Goal: Task Accomplishment & Management: Complete application form

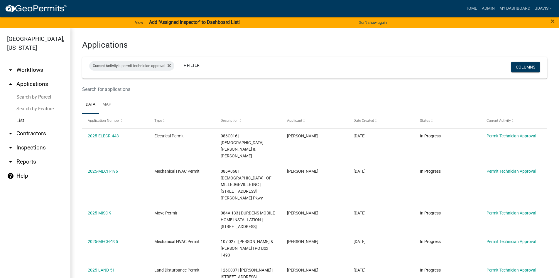
select select "2: 50"
click at [171, 66] on icon at bounding box center [169, 65] width 3 height 3
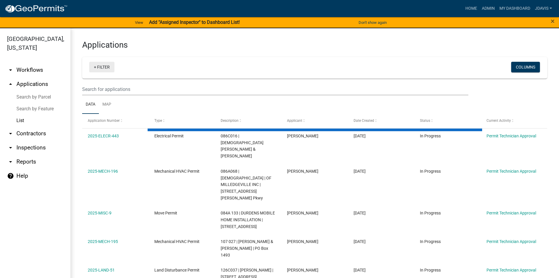
click at [96, 66] on link "+ Filter" at bounding box center [101, 67] width 25 height 11
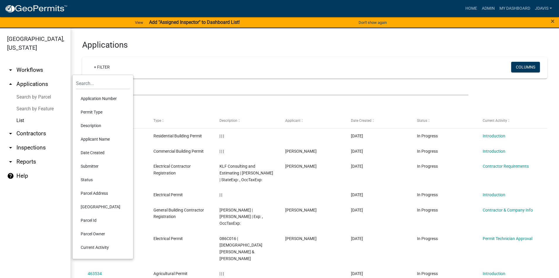
click at [97, 250] on li "Current Activity" at bounding box center [103, 247] width 54 height 14
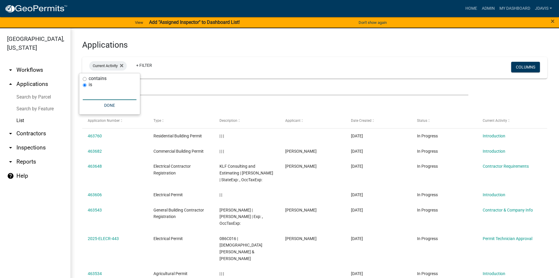
click at [90, 93] on input "text" at bounding box center [110, 94] width 54 height 12
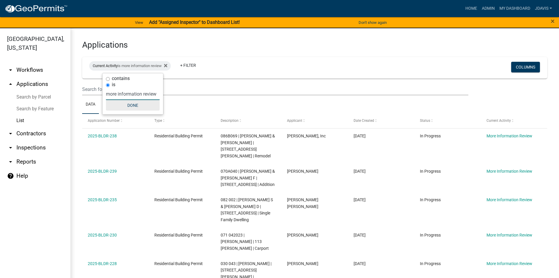
type input "more information review"
click at [126, 106] on button "Done" at bounding box center [133, 105] width 54 height 11
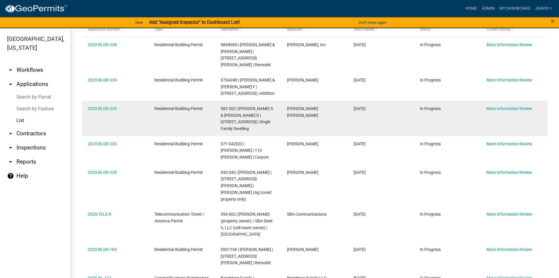
scroll to position [114, 0]
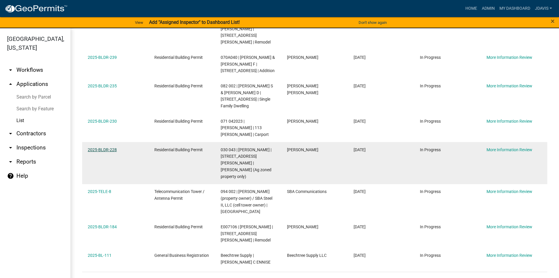
click at [106, 147] on link "2025-BLDR-228" at bounding box center [102, 149] width 29 height 5
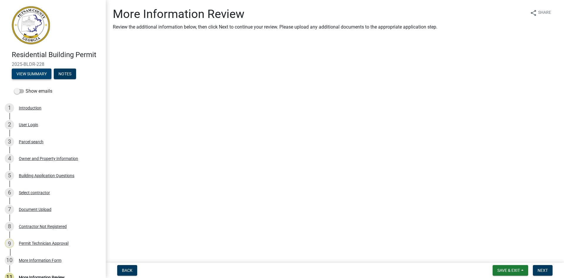
click at [40, 73] on button "View Summary" at bounding box center [32, 73] width 40 height 11
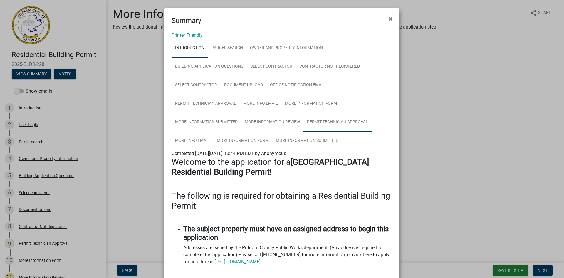
click at [337, 122] on link "Permit Technician Approval" at bounding box center [337, 122] width 68 height 19
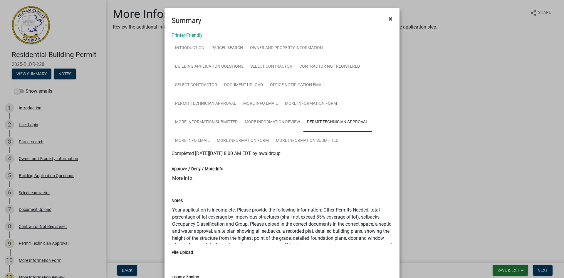
click at [389, 19] on span "×" at bounding box center [391, 19] width 4 height 8
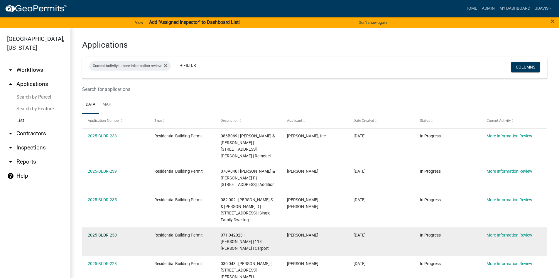
click at [107, 232] on link "2025-BLDR-230" at bounding box center [102, 234] width 29 height 5
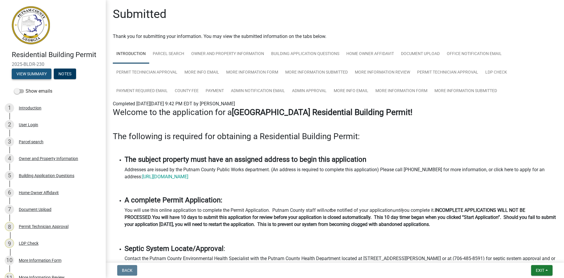
click at [33, 73] on button "View Summary" at bounding box center [32, 73] width 40 height 11
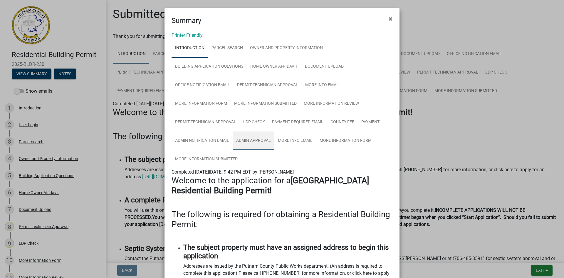
click at [260, 139] on link "Admin Approval" at bounding box center [254, 140] width 42 height 19
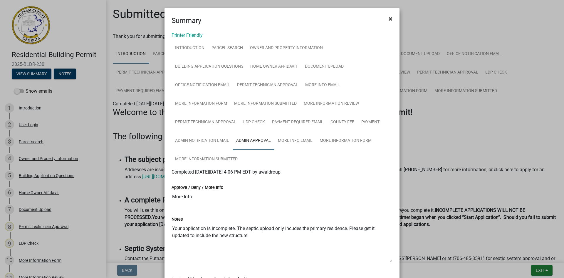
click at [390, 19] on button "×" at bounding box center [390, 19] width 13 height 16
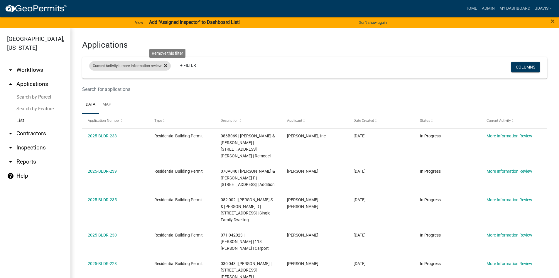
click at [167, 65] on icon at bounding box center [165, 65] width 3 height 3
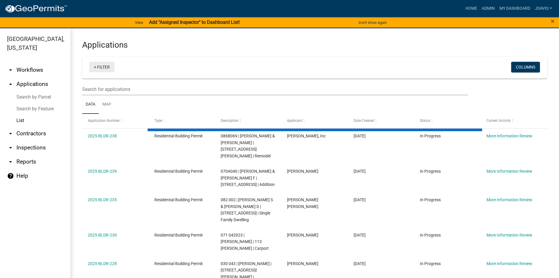
click at [95, 67] on link "+ Filter" at bounding box center [101, 67] width 25 height 11
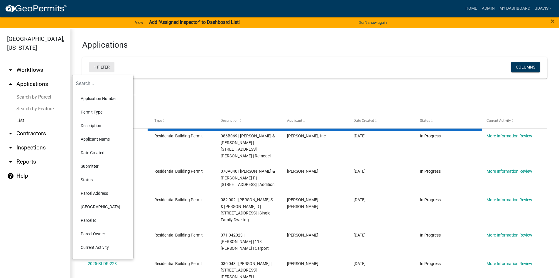
select select "2: 50"
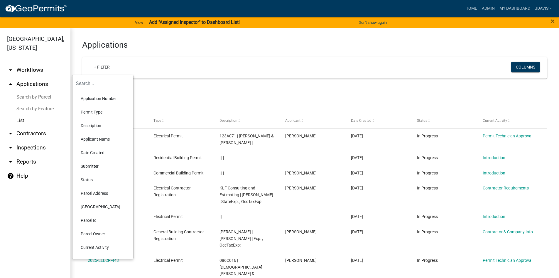
click at [94, 247] on li "Current Activity" at bounding box center [103, 247] width 54 height 14
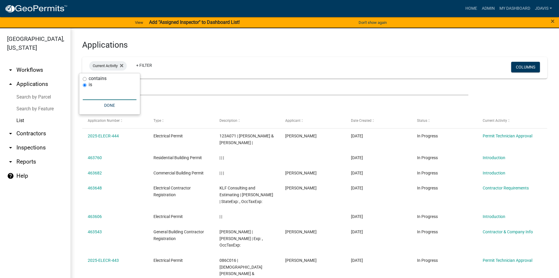
click at [116, 93] on input "text" at bounding box center [110, 94] width 54 height 12
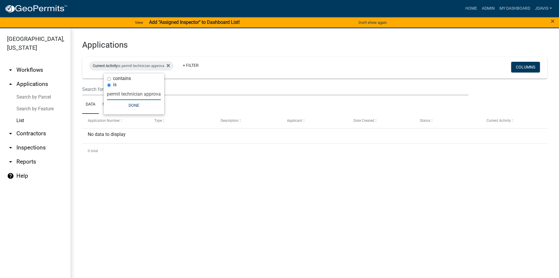
scroll to position [0, 4]
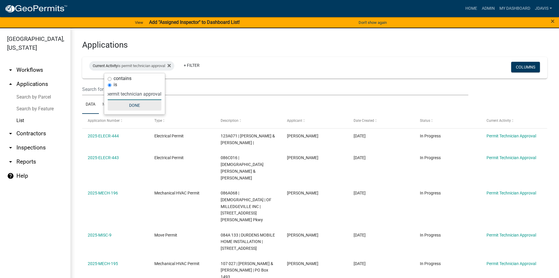
type input "permit technician approval"
click at [131, 107] on button "Done" at bounding box center [135, 105] width 54 height 11
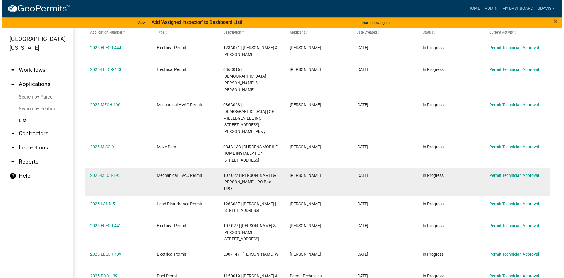
scroll to position [117, 0]
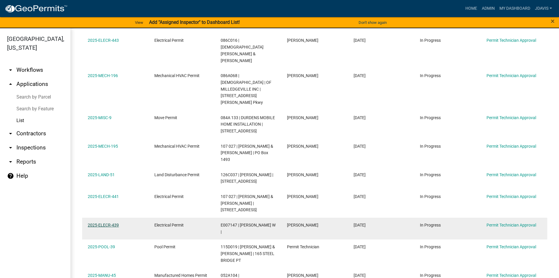
click at [113, 222] on link "2025-ELECR-439" at bounding box center [103, 224] width 31 height 5
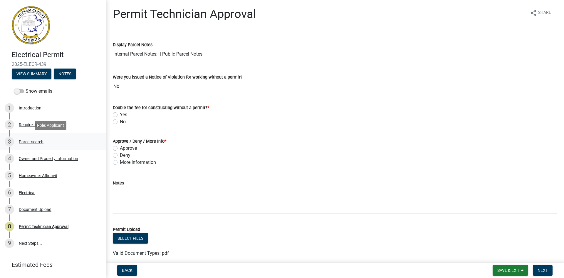
click at [34, 142] on div "Parcel search" at bounding box center [31, 141] width 25 height 4
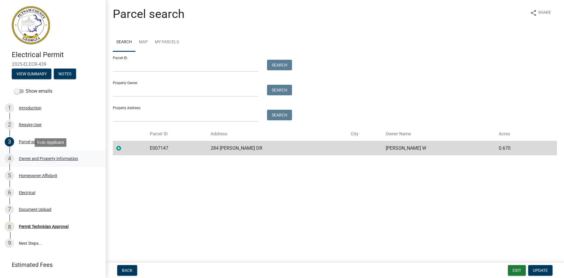
click at [47, 157] on div "Owner and Property Information" at bounding box center [48, 158] width 59 height 4
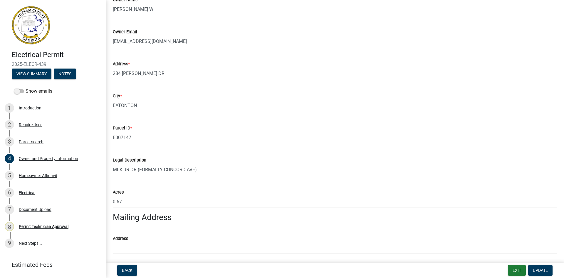
scroll to position [147, 0]
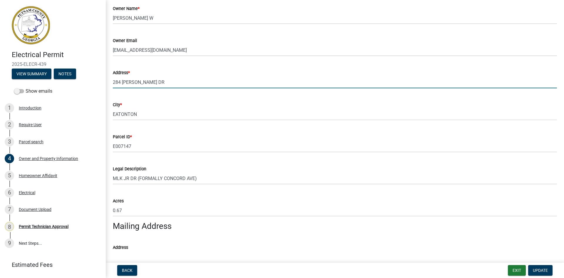
drag, startPoint x: 113, startPoint y: 82, endPoint x: 186, endPoint y: 81, distance: 72.8
click at [186, 81] on input "284 [PERSON_NAME] DR" at bounding box center [335, 82] width 444 height 12
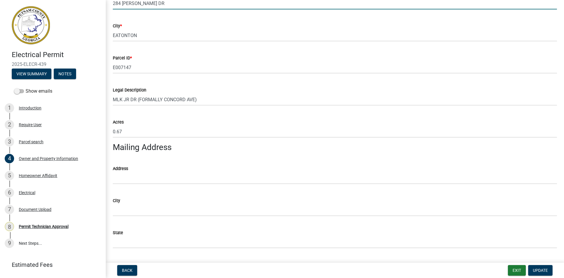
scroll to position [264, 0]
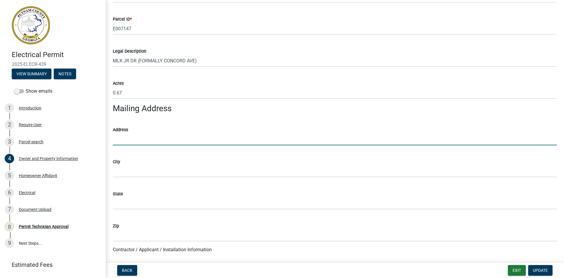
click at [130, 141] on input "Address" at bounding box center [335, 139] width 444 height 12
paste input "284 [PERSON_NAME] DR"
type input "284 [PERSON_NAME] DR"
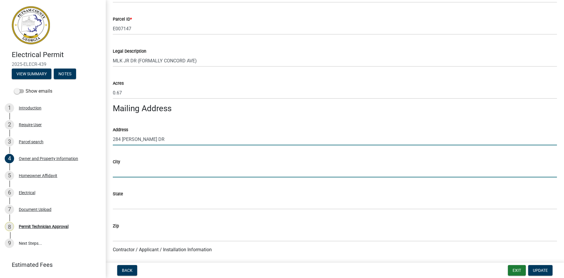
click at [143, 175] on input "City" at bounding box center [335, 171] width 444 height 12
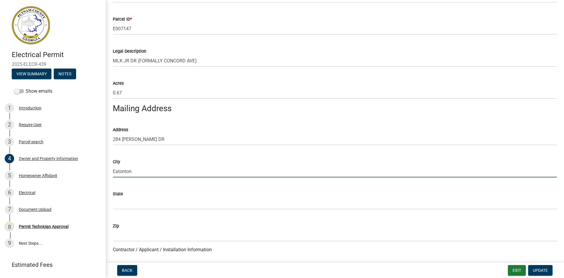
type input "Eatonton"
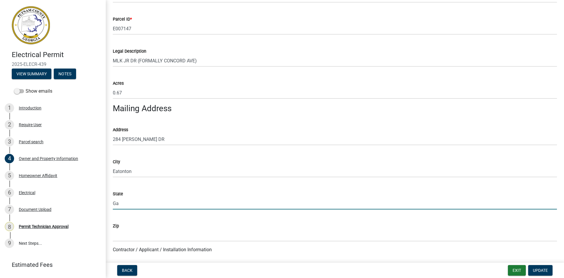
type input "Ga"
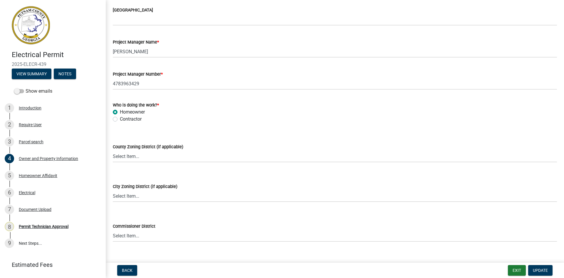
scroll to position [969, 0]
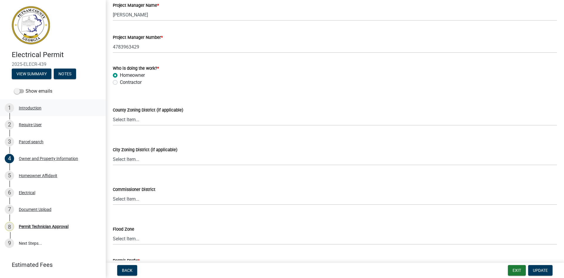
type input "31024"
click at [138, 121] on select "Select Item... AG-1 R-1R R-1 R-2 MHP RM-1 RM-3 C-1 C-2 I-M PUD N/A" at bounding box center [335, 119] width 444 height 12
click at [143, 117] on select "Select Item... AG-1 R-1R R-1 R-2 MHP RM-1 RM-3 C-1 C-2 I-M PUD N/A" at bounding box center [335, 119] width 444 height 12
click at [131, 159] on select "Select Item... A-1 A-2 R-1 R-2 R-3 R-4 MHP C-1 C-2 I-1 I-2 DB FH H-P N/A" at bounding box center [335, 159] width 444 height 12
click at [113, 153] on select "Select Item... A-1 A-2 R-1 R-2 R-3 R-4 MHP C-1 C-2 I-1 I-2 DB FH H-P N/A" at bounding box center [335, 159] width 444 height 12
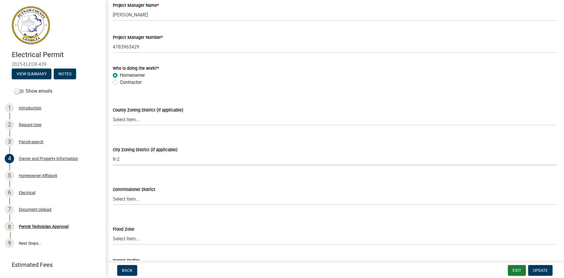
select select "7eb8553c-806a-4bdf-b4b6-2711153129c5"
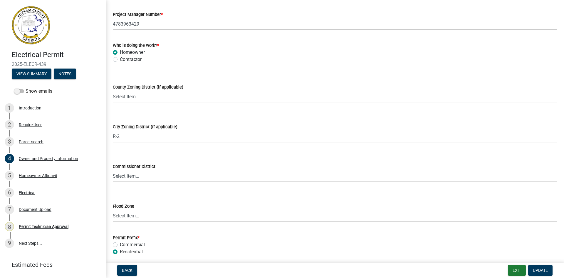
scroll to position [1015, 0]
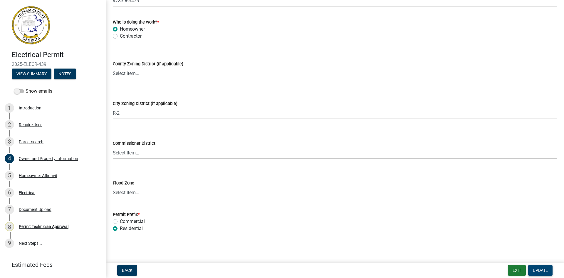
click at [541, 270] on span "Update" at bounding box center [540, 270] width 15 height 5
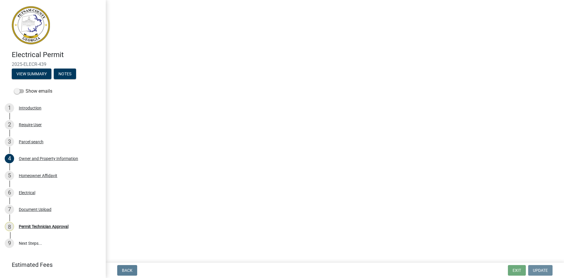
scroll to position [0, 0]
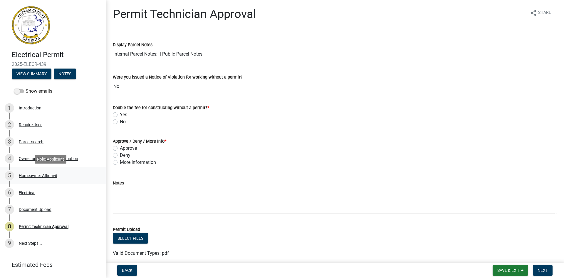
click at [49, 174] on div "Homeowner Affidavit" at bounding box center [38, 175] width 38 height 4
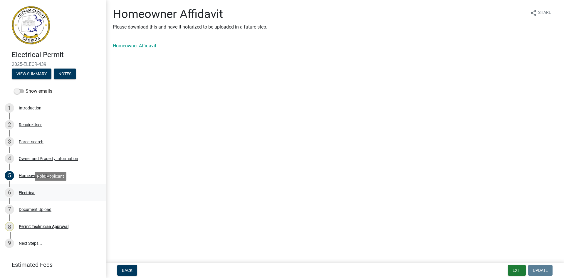
click at [32, 193] on div "Electrical" at bounding box center [27, 192] width 16 height 4
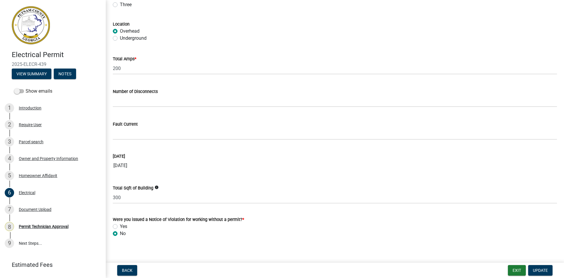
scroll to position [549, 0]
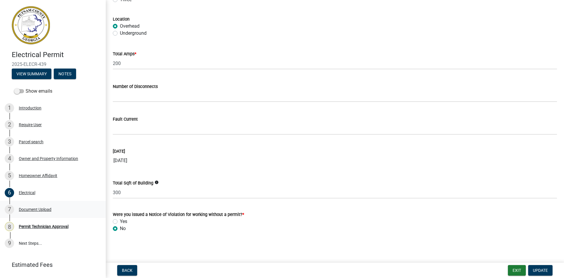
click at [26, 205] on div "7 Document Upload" at bounding box center [51, 208] width 92 height 9
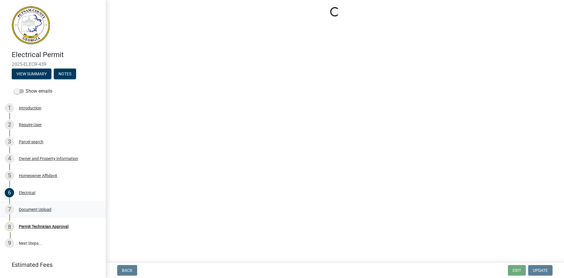
scroll to position [0, 0]
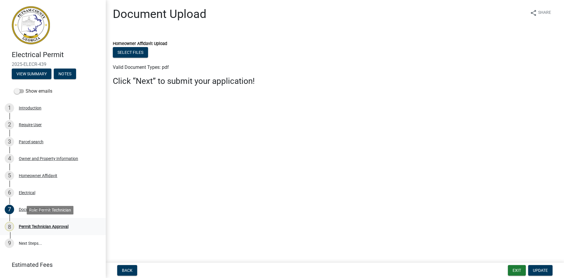
click at [33, 226] on div "Permit Technician Approval" at bounding box center [44, 226] width 50 height 4
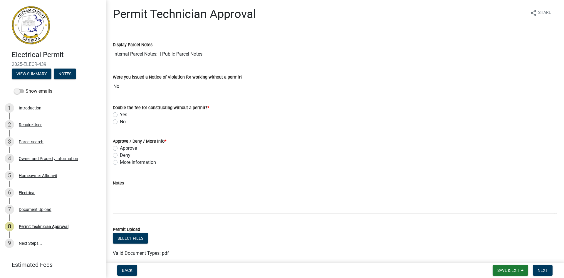
click at [120, 121] on label "No" at bounding box center [123, 121] width 6 height 7
click at [120, 121] on input "No" at bounding box center [122, 120] width 4 height 4
radio input "true"
click at [120, 149] on label "Approve" at bounding box center [128, 147] width 17 height 7
click at [120, 148] on input "Approve" at bounding box center [122, 146] width 4 height 4
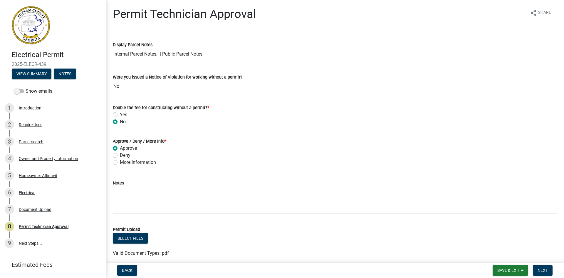
radio input "true"
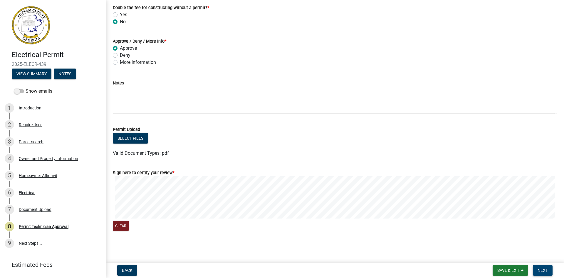
click at [547, 269] on span "Next" at bounding box center [542, 270] width 10 height 5
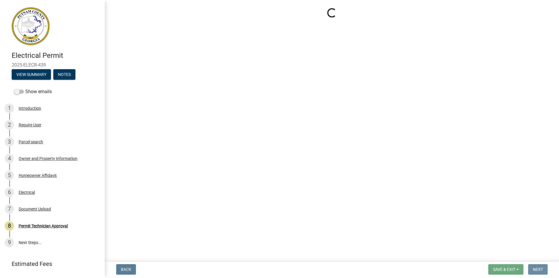
scroll to position [0, 0]
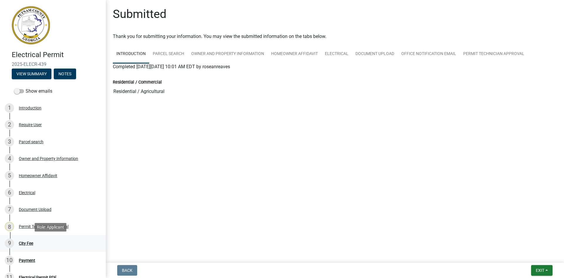
click at [32, 243] on div "City Fee" at bounding box center [26, 243] width 14 height 4
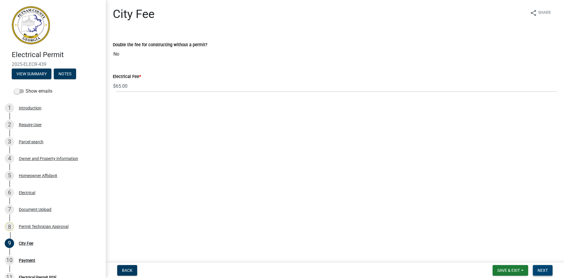
click at [548, 270] on button "Next" at bounding box center [543, 270] width 20 height 11
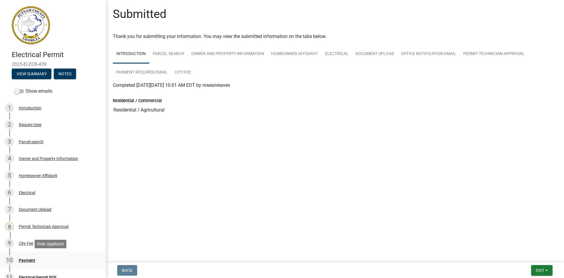
click at [30, 258] on div "Payment" at bounding box center [27, 260] width 16 height 4
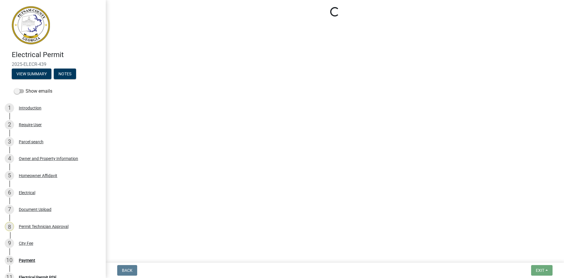
select select "3: 3"
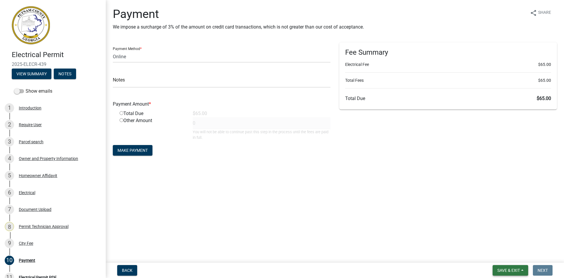
click at [508, 275] on button "Save & Exit" at bounding box center [510, 270] width 36 height 11
click at [507, 258] on button "Save & Exit" at bounding box center [504, 255] width 47 height 14
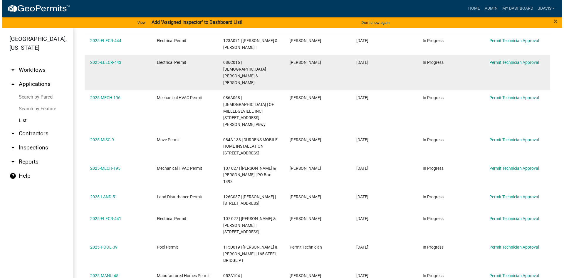
scroll to position [95, 0]
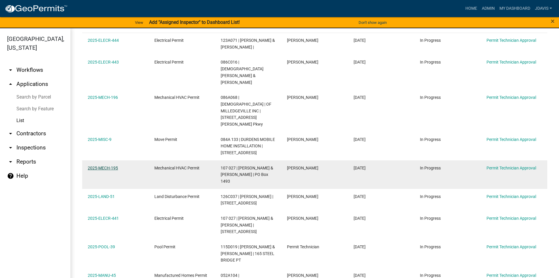
click at [112, 165] on link "2025-MECH-195" at bounding box center [103, 167] width 30 height 5
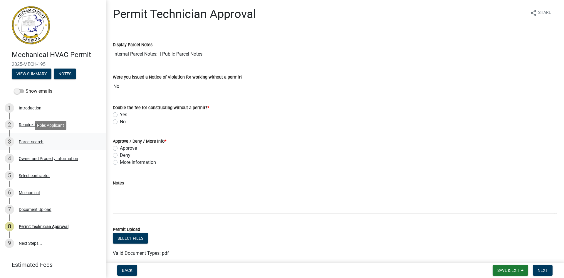
click at [32, 142] on div "Parcel search" at bounding box center [31, 141] width 25 height 4
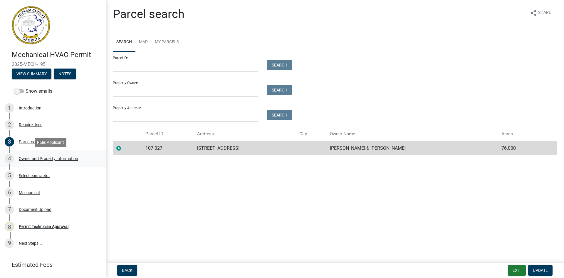
click at [68, 157] on div "Owner and Property Information" at bounding box center [48, 158] width 59 height 4
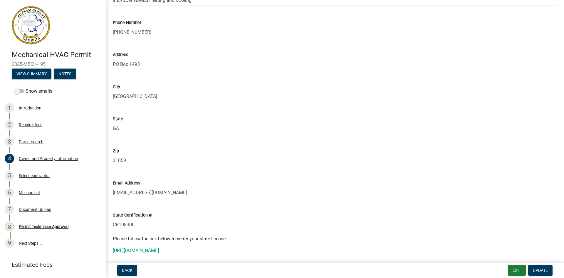
scroll to position [617, 0]
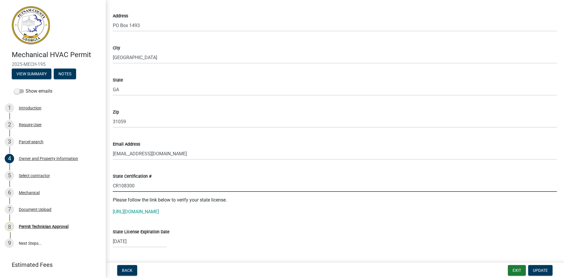
drag, startPoint x: 113, startPoint y: 185, endPoint x: 140, endPoint y: 186, distance: 27.4
click at [140, 186] on input "CR108300" at bounding box center [335, 185] width 444 height 12
click at [151, 209] on link "[URL][DOMAIN_NAME]" at bounding box center [136, 212] width 46 height 6
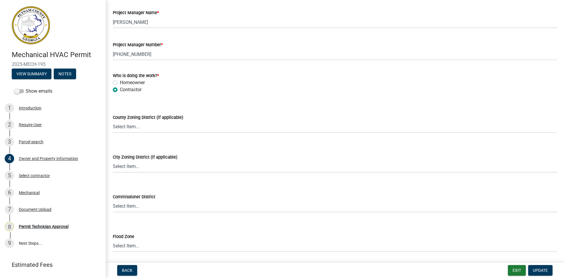
scroll to position [969, 0]
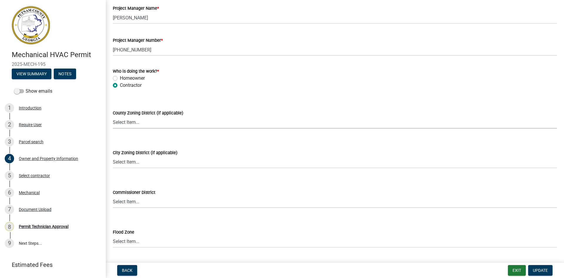
click at [166, 122] on select "Select Item... AG-1 R-1R R-1 R-2 MHP RM-1 RM-3 C-1 C-2 I-M PUD N/A" at bounding box center [335, 122] width 444 height 12
click at [113, 116] on select "Select Item... AG-1 R-1R R-1 R-2 MHP RM-1 RM-3 C-1 C-2 I-M PUD N/A" at bounding box center [335, 122] width 444 height 12
select select "a4366e26-0f82-401b-a682-956e4112ff86"
click at [545, 272] on span "Update" at bounding box center [540, 270] width 15 height 5
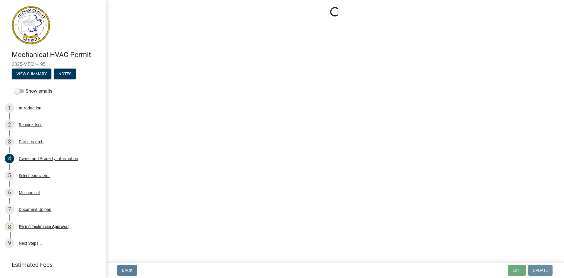
scroll to position [0, 0]
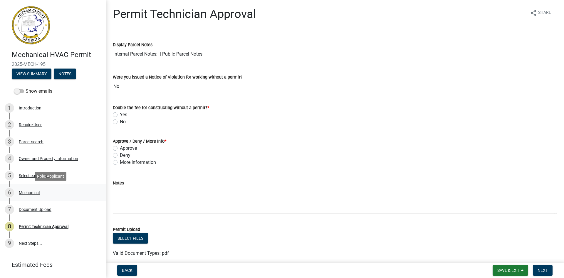
click at [33, 193] on div "Mechanical" at bounding box center [29, 192] width 21 height 4
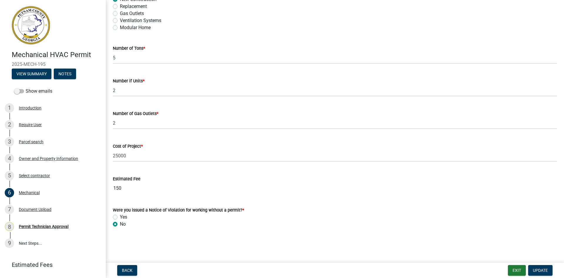
scroll to position [354, 0]
click at [35, 209] on div "Document Upload" at bounding box center [35, 209] width 33 height 4
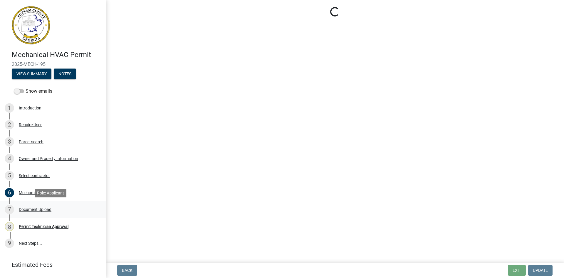
scroll to position [0, 0]
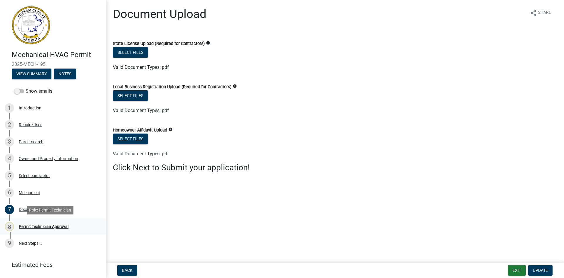
click at [35, 226] on div "Permit Technician Approval" at bounding box center [44, 226] width 50 height 4
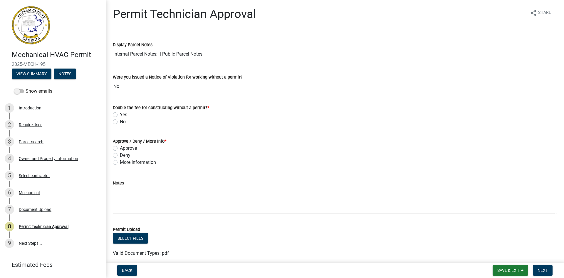
click at [120, 122] on label "No" at bounding box center [123, 121] width 6 height 7
click at [120, 122] on input "No" at bounding box center [122, 120] width 4 height 4
radio input "true"
click at [120, 147] on label "Approve" at bounding box center [128, 147] width 17 height 7
click at [120, 147] on input "Approve" at bounding box center [122, 146] width 4 height 4
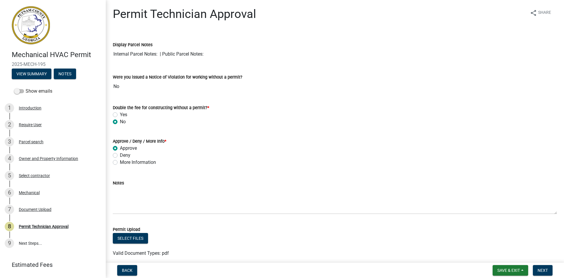
radio input "true"
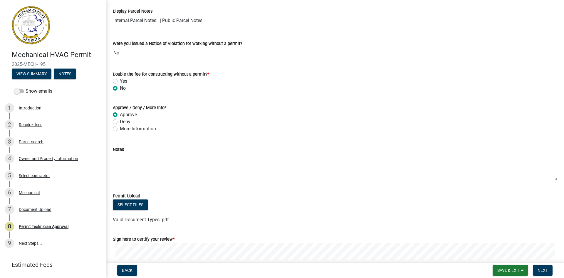
scroll to position [100, 0]
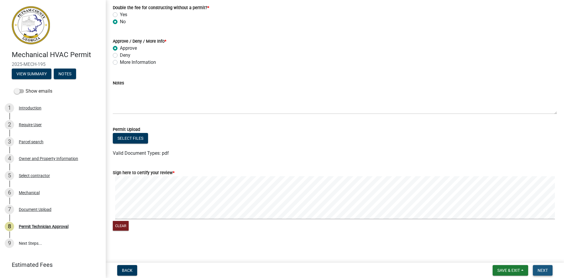
click at [541, 270] on span "Next" at bounding box center [542, 270] width 10 height 5
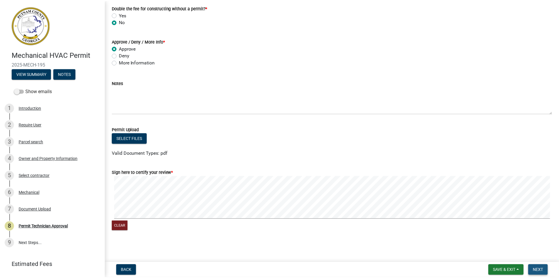
scroll to position [0, 0]
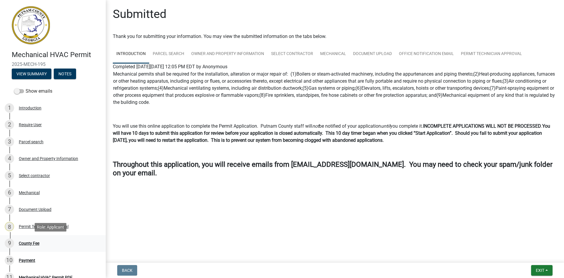
click at [21, 245] on div "9 County Fee" at bounding box center [51, 242] width 92 height 9
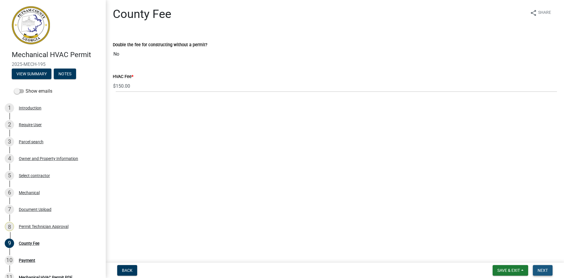
click at [540, 270] on span "Next" at bounding box center [542, 270] width 10 height 5
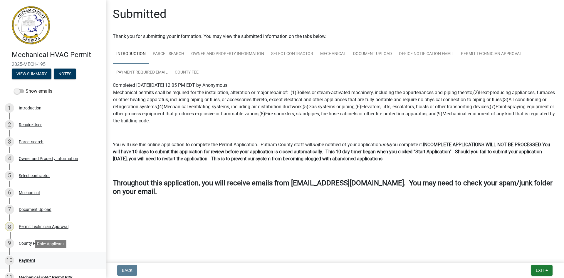
click at [31, 261] on div "Payment" at bounding box center [27, 260] width 16 height 4
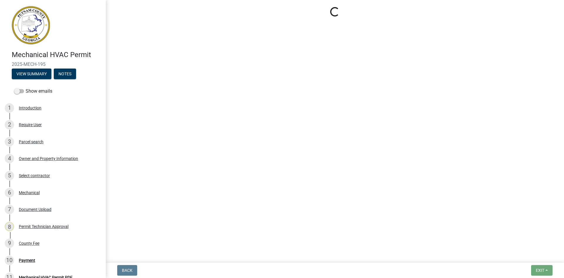
select select "3: 3"
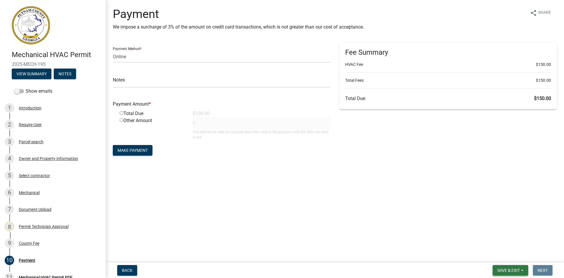
click at [497, 271] on span "Save & Exit" at bounding box center [508, 270] width 23 height 5
click at [503, 251] on button "Save & Exit" at bounding box center [504, 255] width 47 height 14
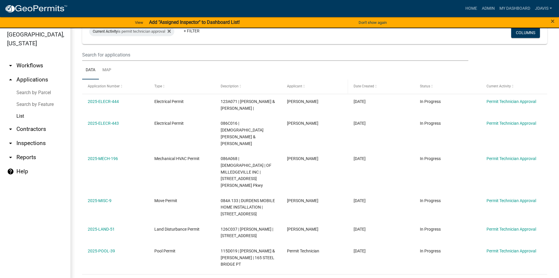
scroll to position [7, 0]
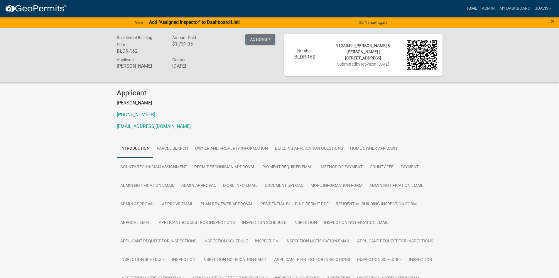
click at [465, 8] on link "Home" at bounding box center [471, 8] width 16 height 11
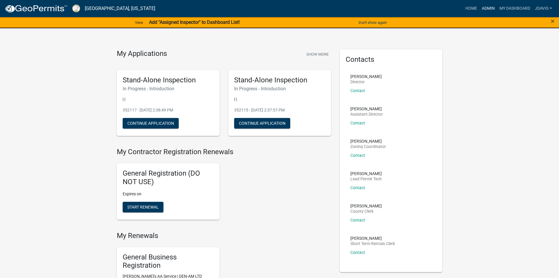
click at [492, 7] on link "Admin" at bounding box center [489, 8] width 18 height 11
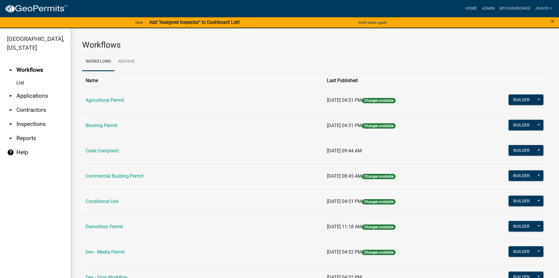
click at [37, 99] on link "arrow_drop_down Applications" at bounding box center [35, 96] width 70 height 14
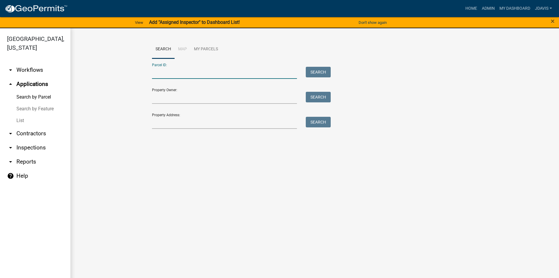
click at [205, 75] on input "Parcel ID:" at bounding box center [224, 73] width 145 height 12
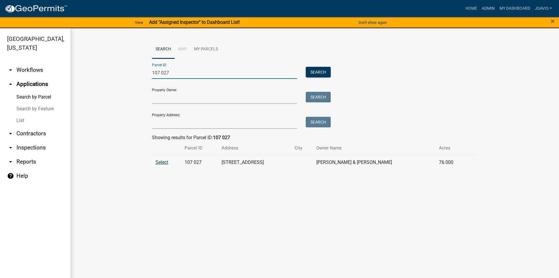
type input "107 027"
click at [162, 164] on span "Select" at bounding box center [162, 162] width 13 height 6
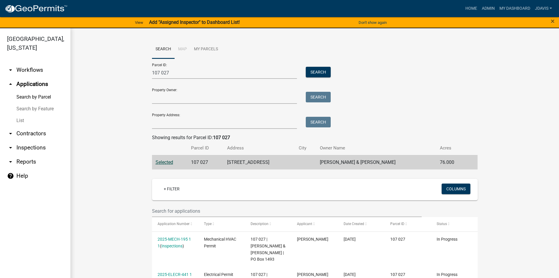
scroll to position [147, 0]
